Goal: Check status: Check status

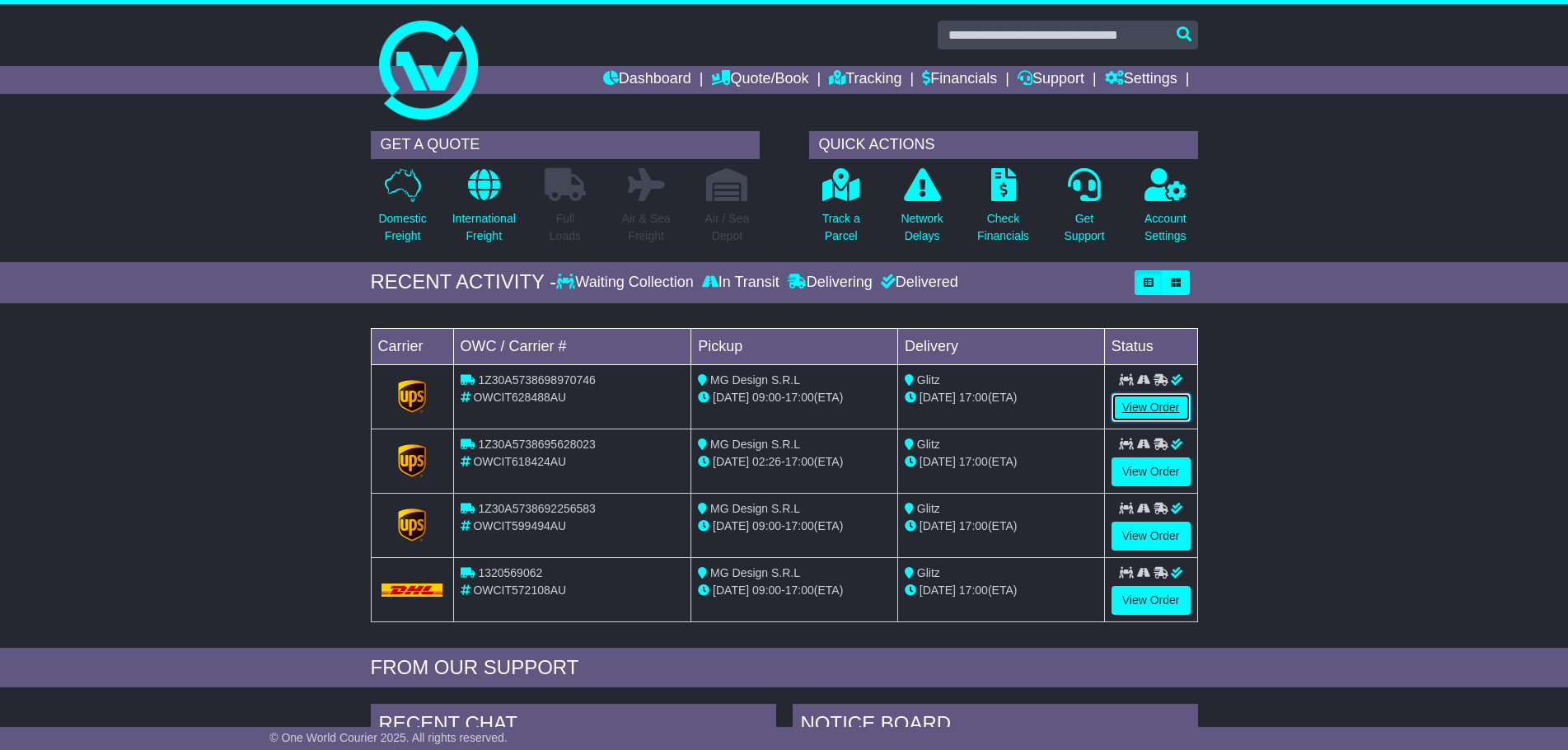
click at [1130, 408] on link "View Order" at bounding box center [1151, 407] width 79 height 29
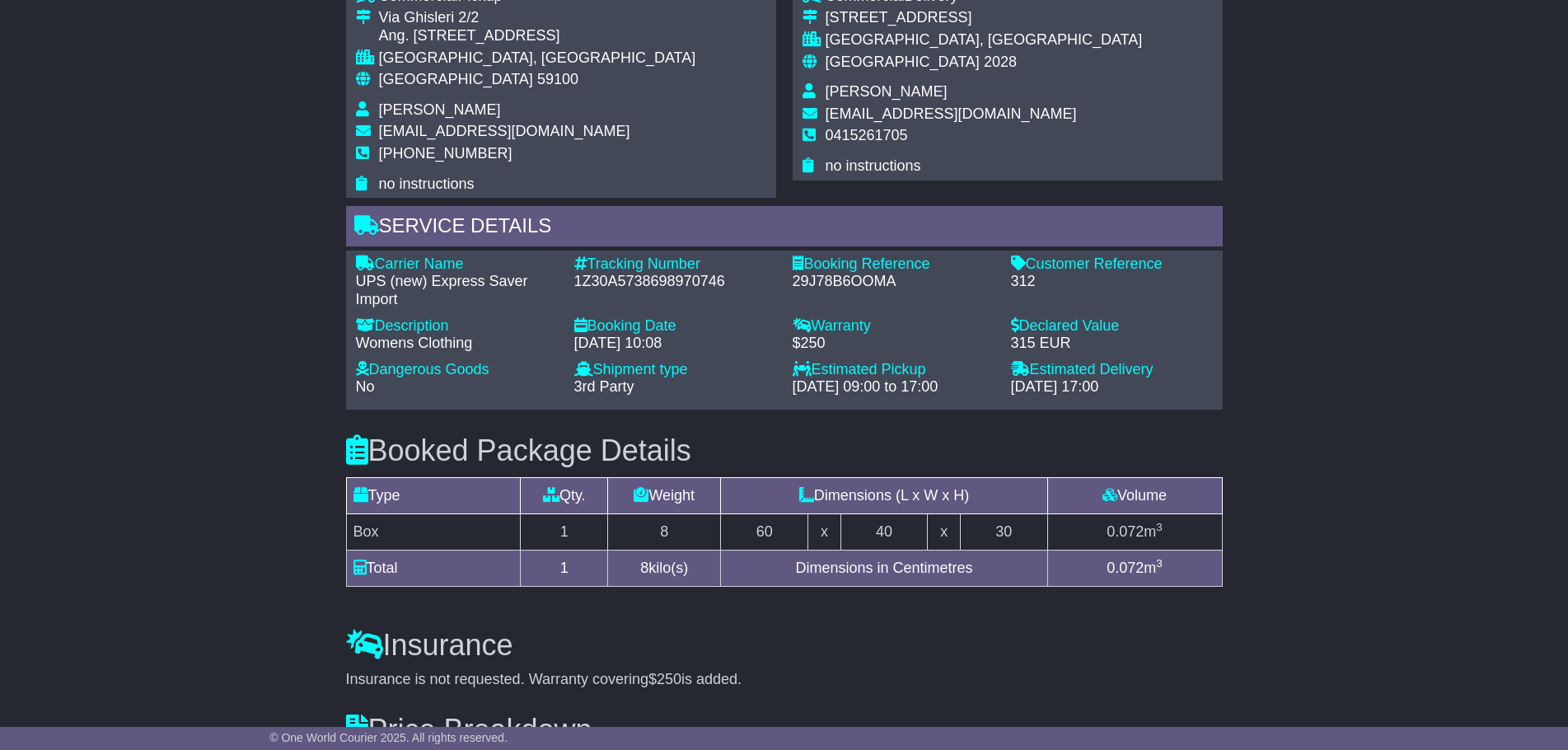
scroll to position [1071, 0]
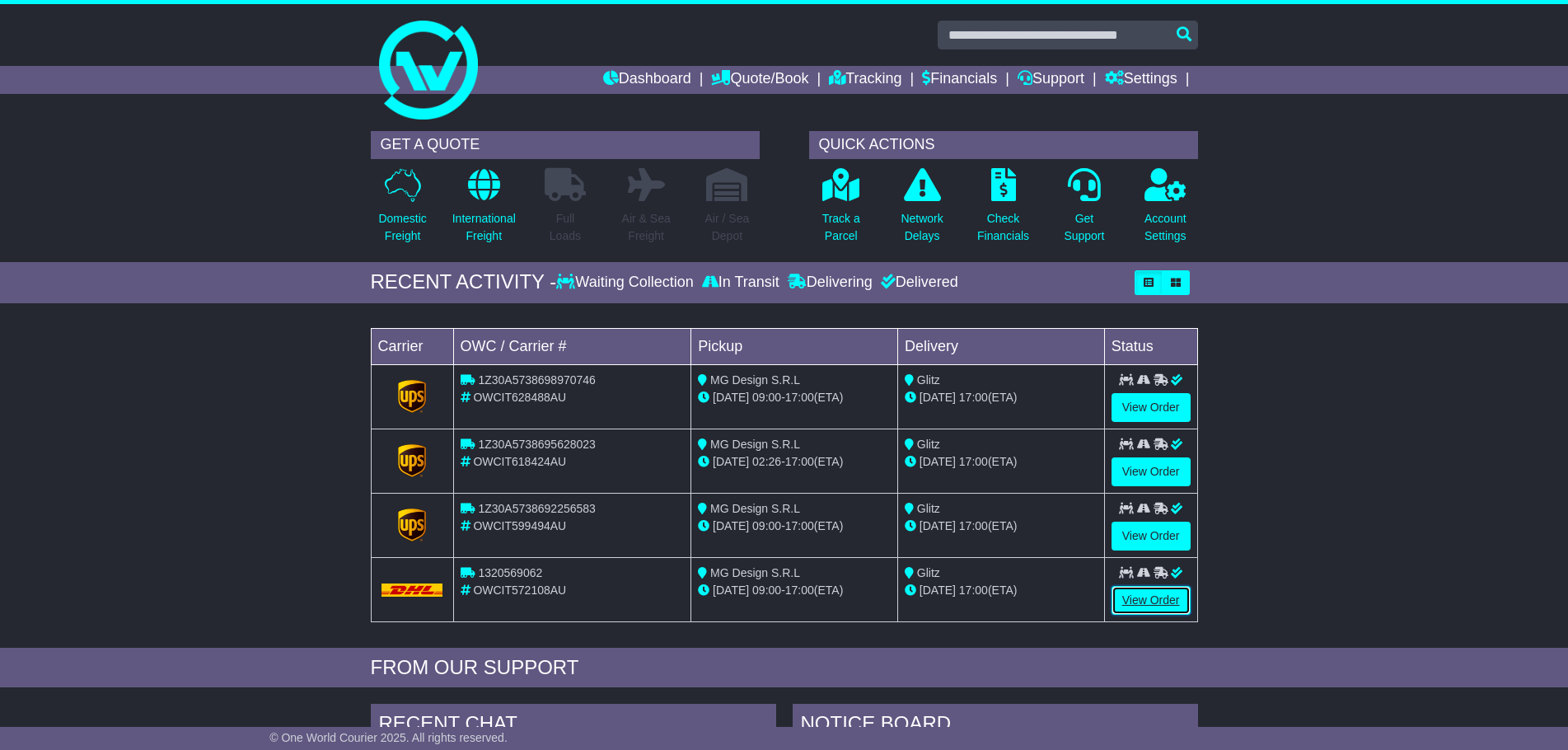
click at [1133, 605] on link "View Order" at bounding box center [1151, 600] width 79 height 29
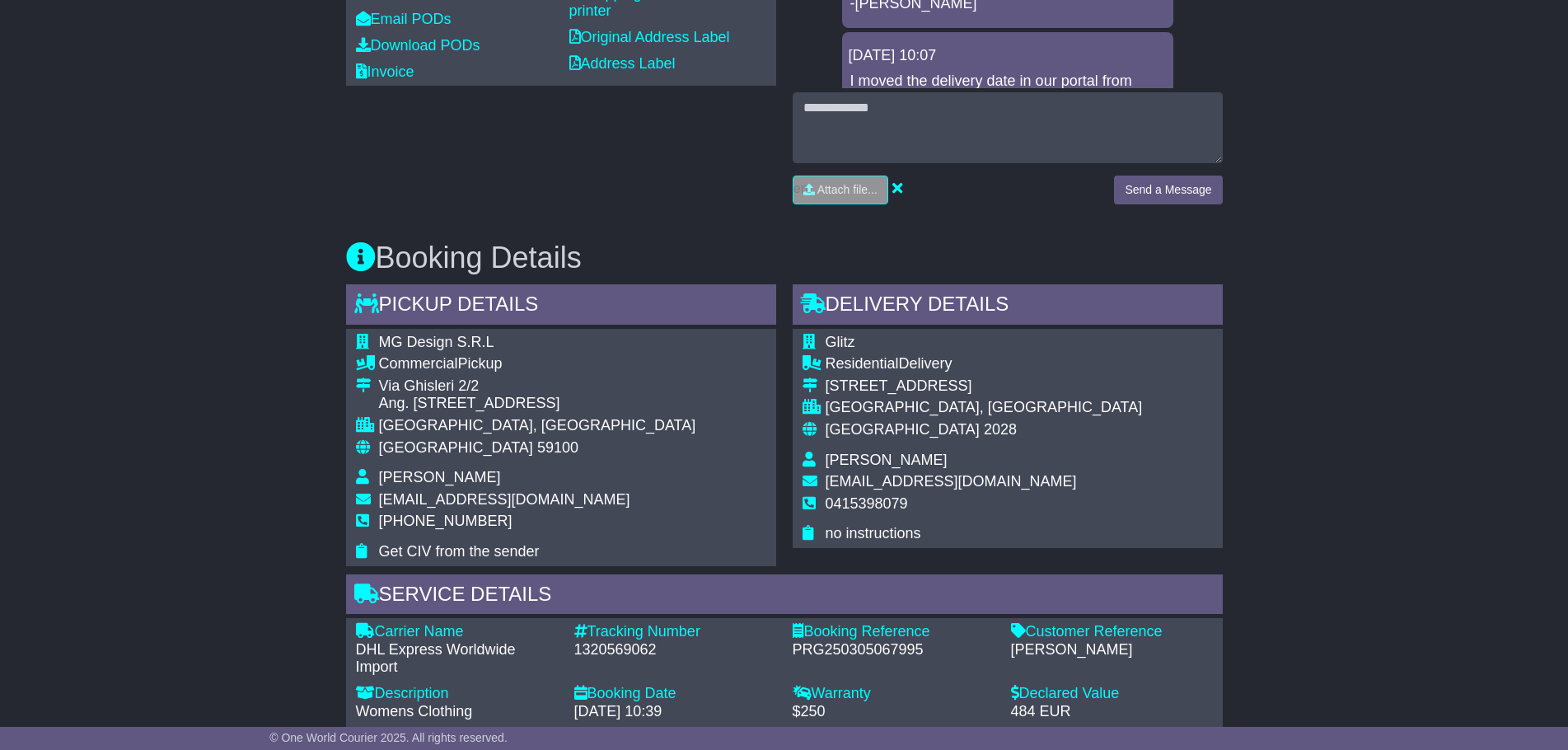
scroll to position [742, 0]
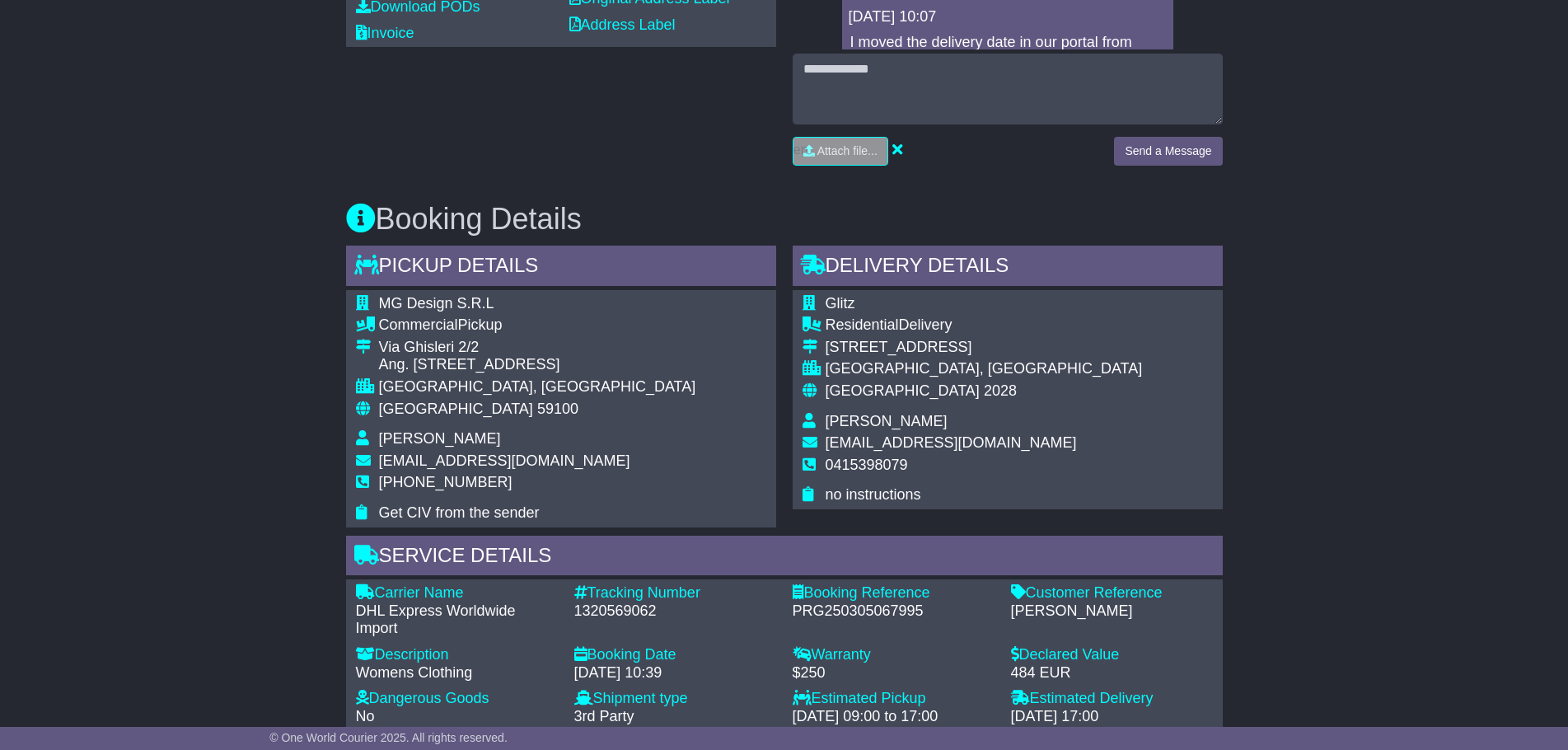
click at [1357, 407] on div "Email Download Tracking Pricing Insurance" at bounding box center [784, 417] width 1568 height 1750
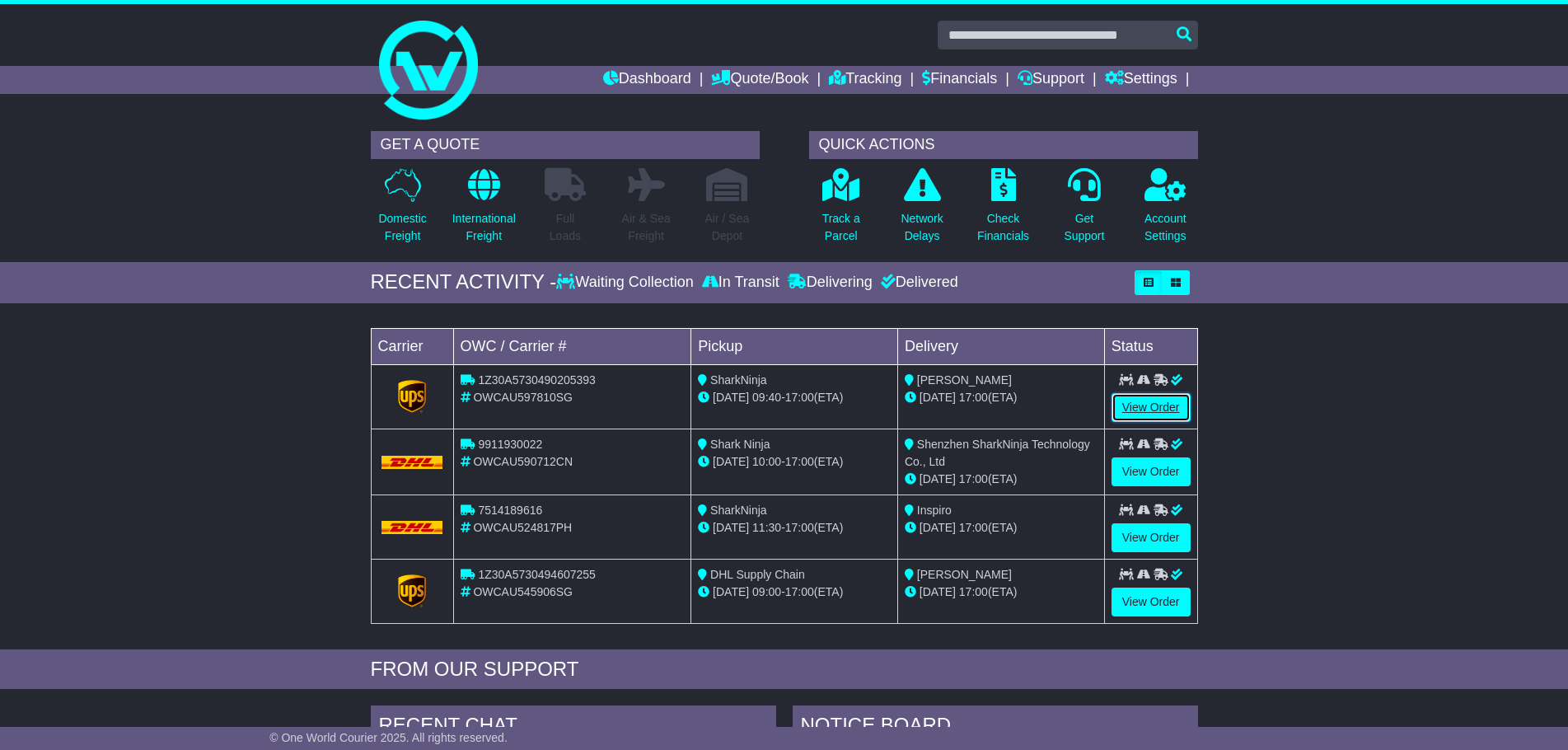
click at [1134, 405] on link "View Order" at bounding box center [1151, 407] width 79 height 29
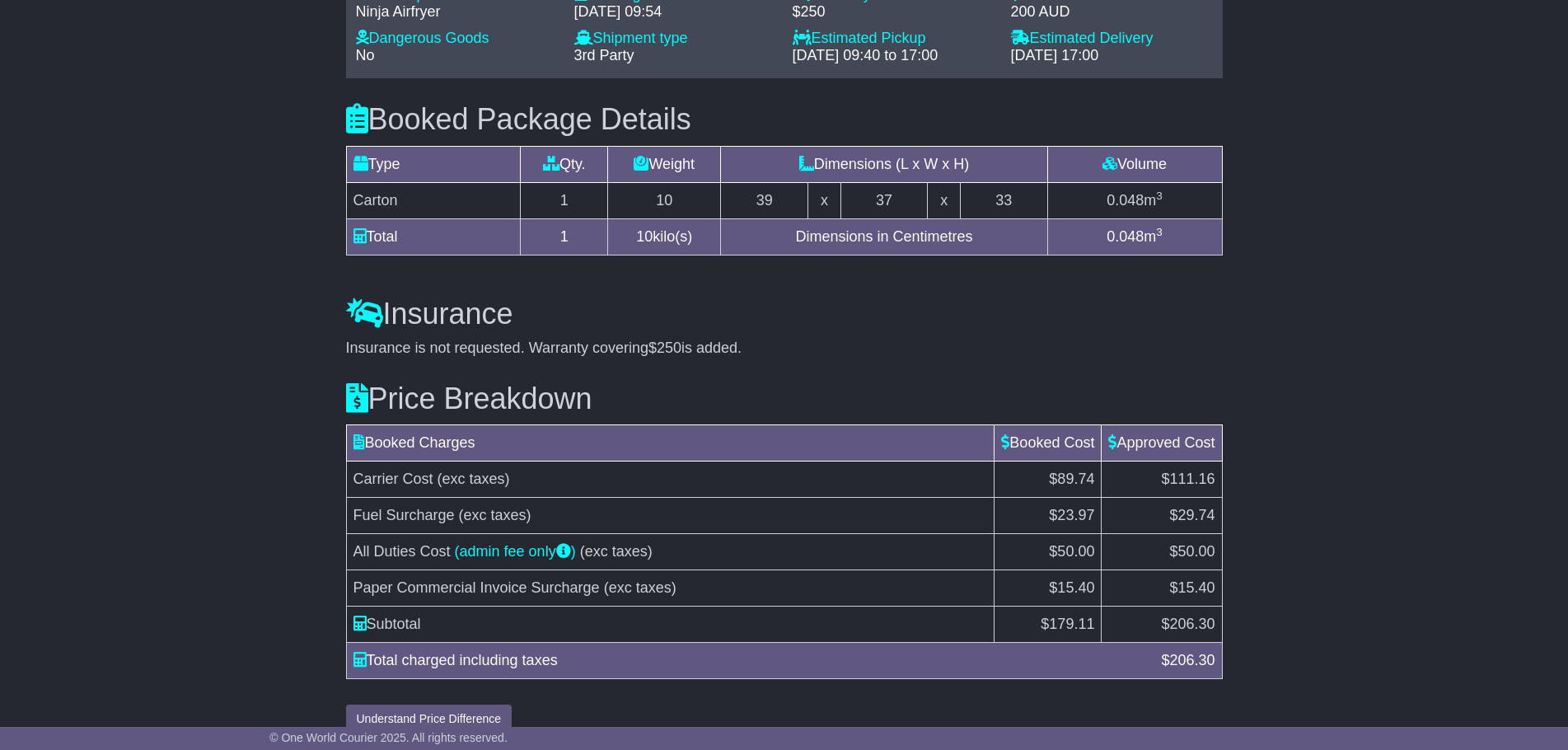
scroll to position [1415, 0]
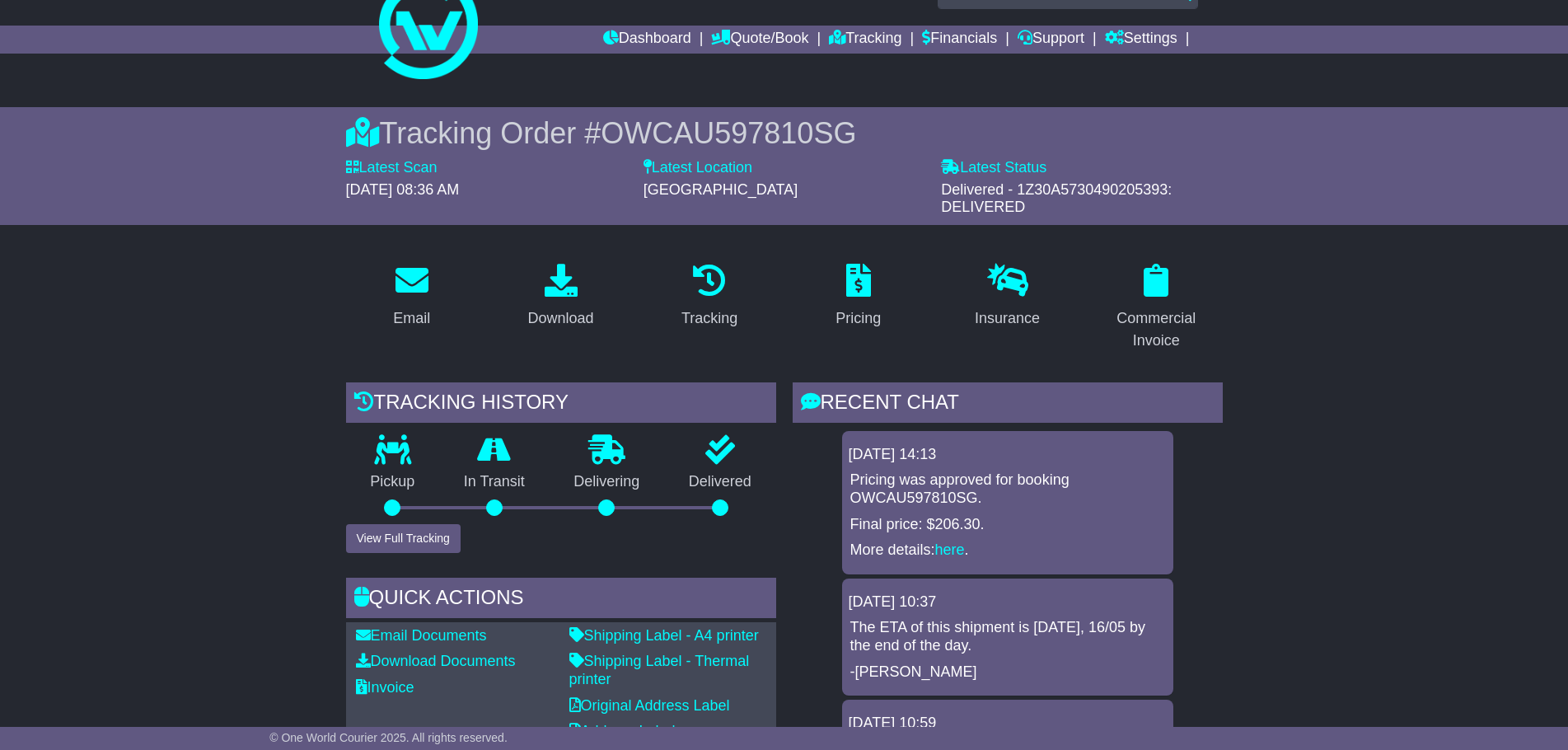
scroll to position [0, 0]
